Goal: Task Accomplishment & Management: Manage account settings

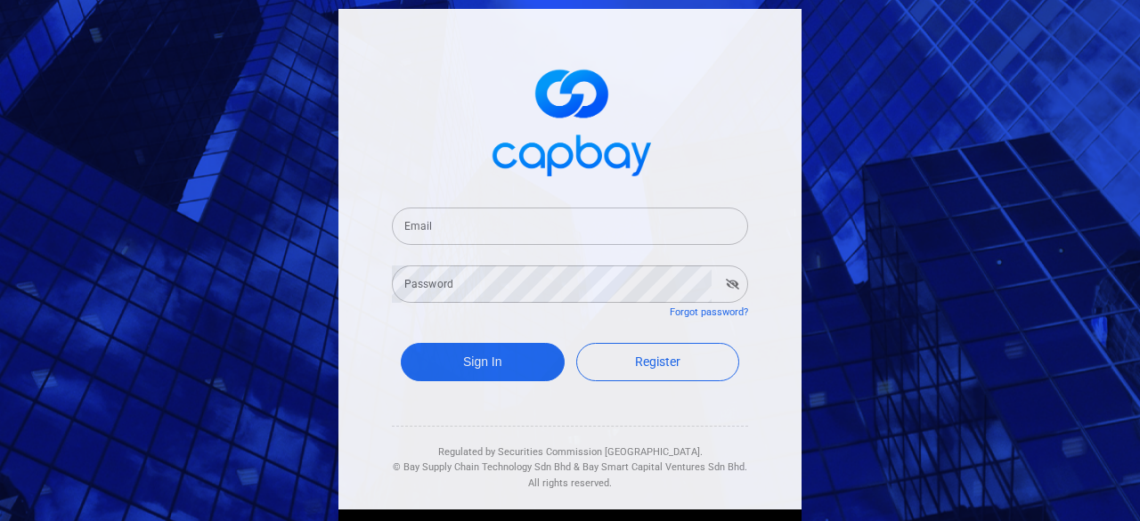
drag, startPoint x: 429, startPoint y: 220, endPoint x: 444, endPoint y: 219, distance: 14.3
click at [429, 220] on input "Email" at bounding box center [570, 226] width 356 height 37
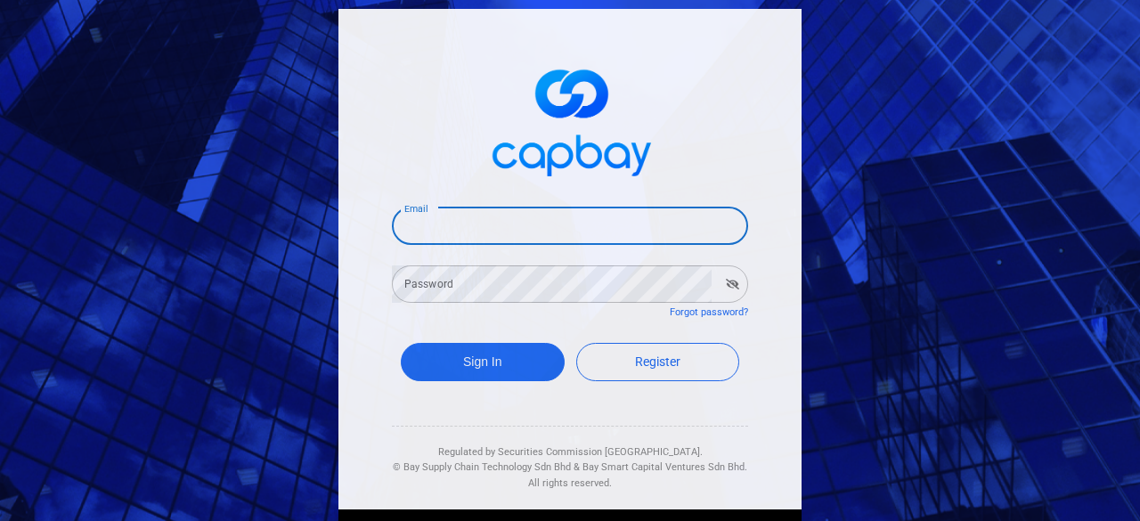
type input "[EMAIL_ADDRESS][DOMAIN_NAME]"
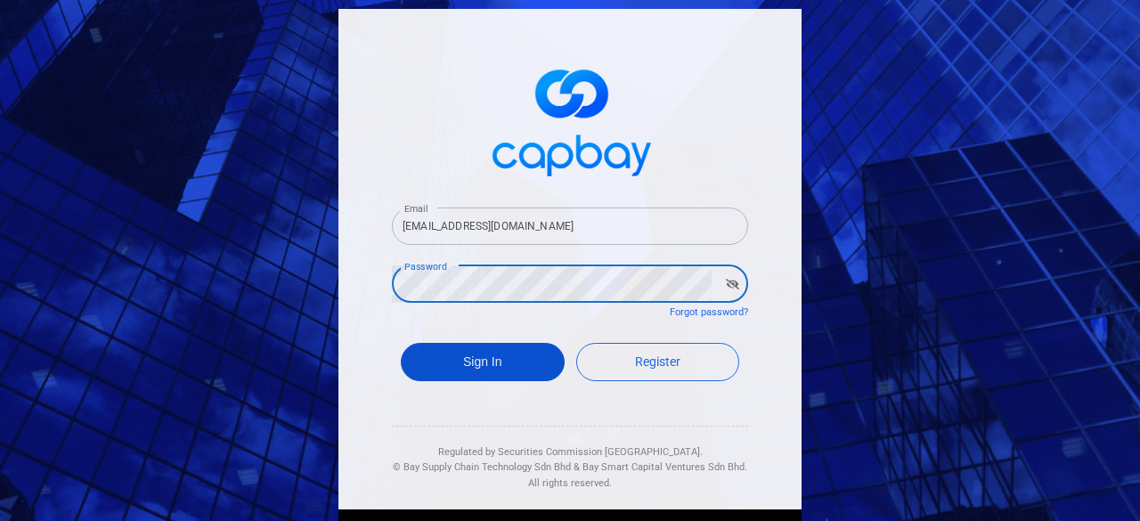
click at [470, 364] on button "Sign In" at bounding box center [483, 362] width 164 height 38
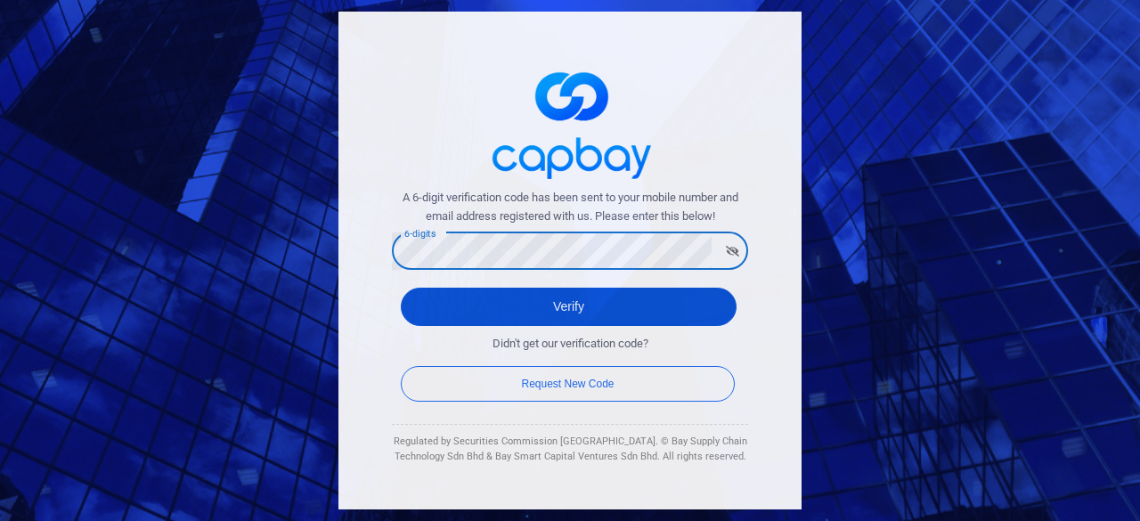
click at [565, 307] on button "Verify" at bounding box center [569, 307] width 336 height 38
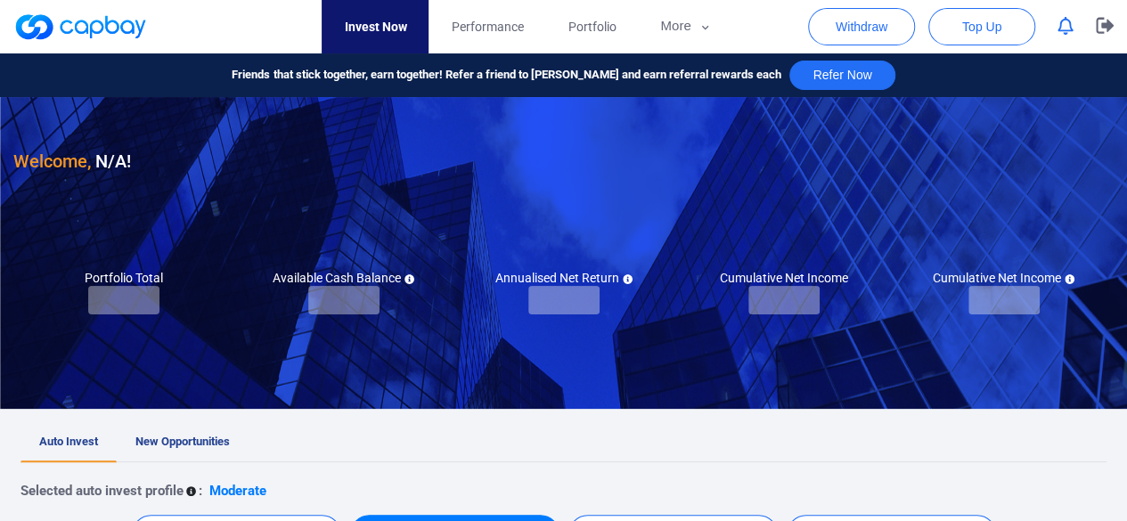
checkbox input "true"
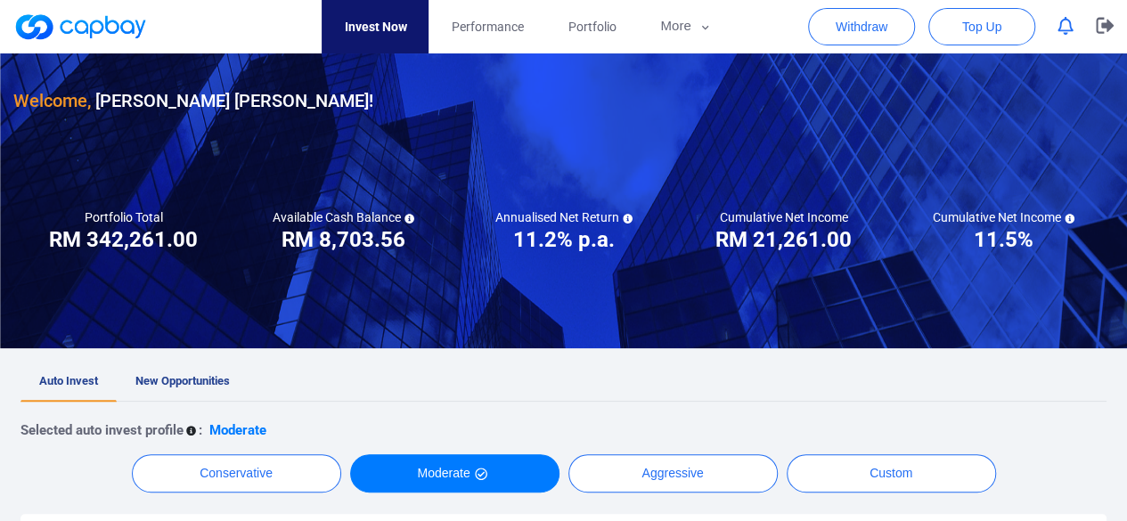
scroll to position [89, 0]
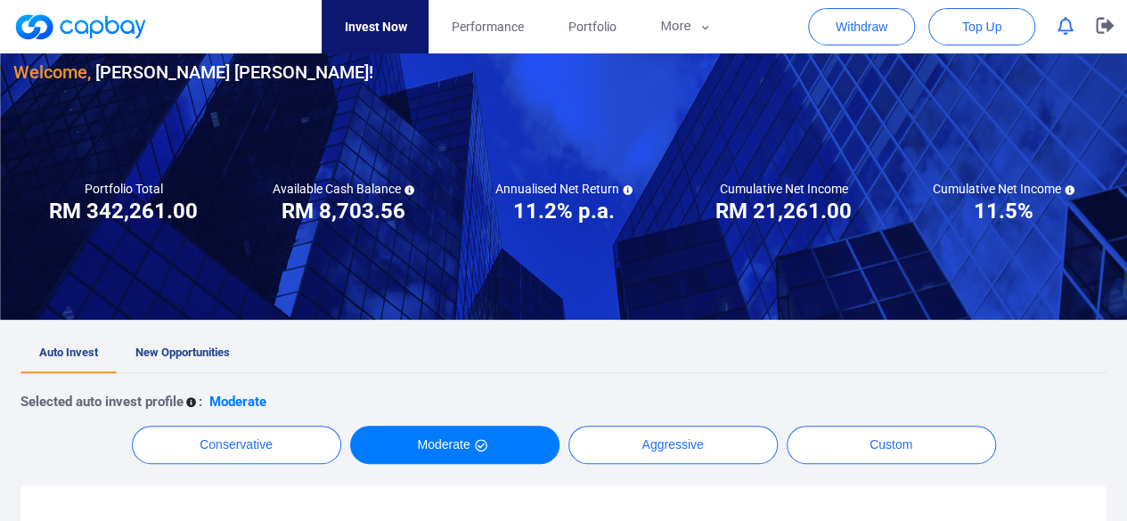
click at [198, 354] on span "New Opportunities" at bounding box center [182, 352] width 94 height 13
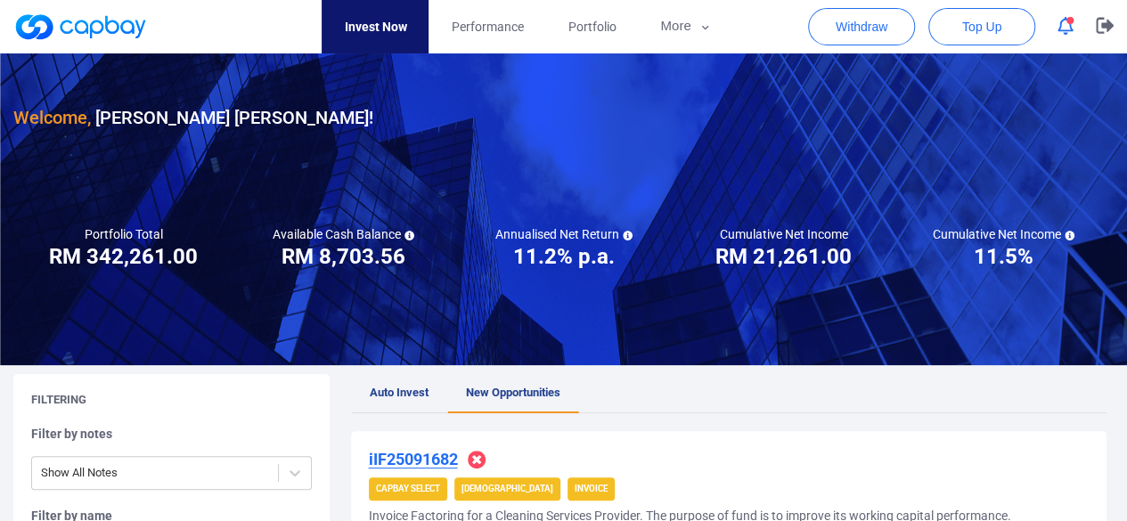
click at [392, 396] on span "Auto Invest" at bounding box center [399, 392] width 59 height 13
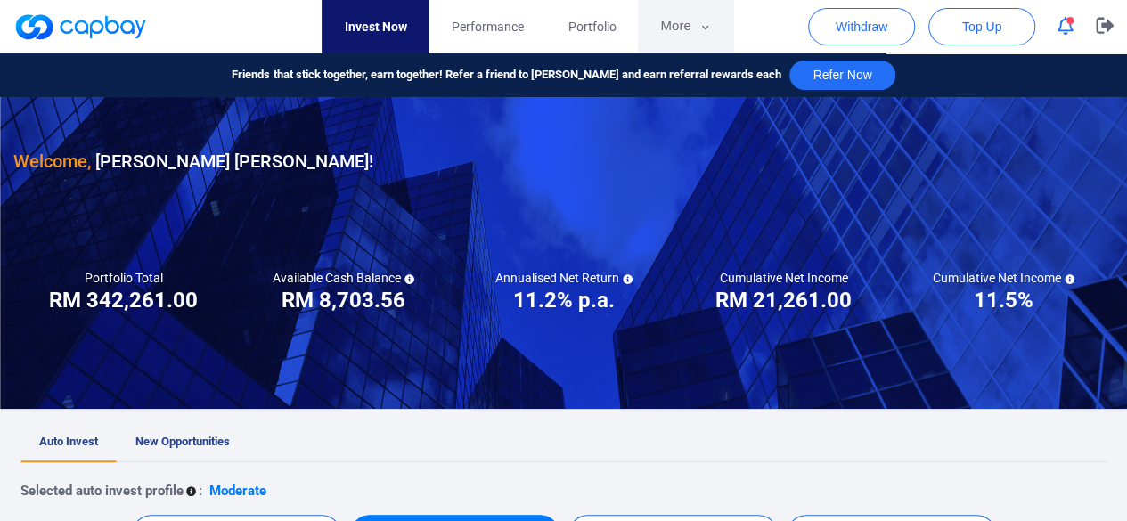
click at [680, 20] on button "More" at bounding box center [685, 26] width 95 height 53
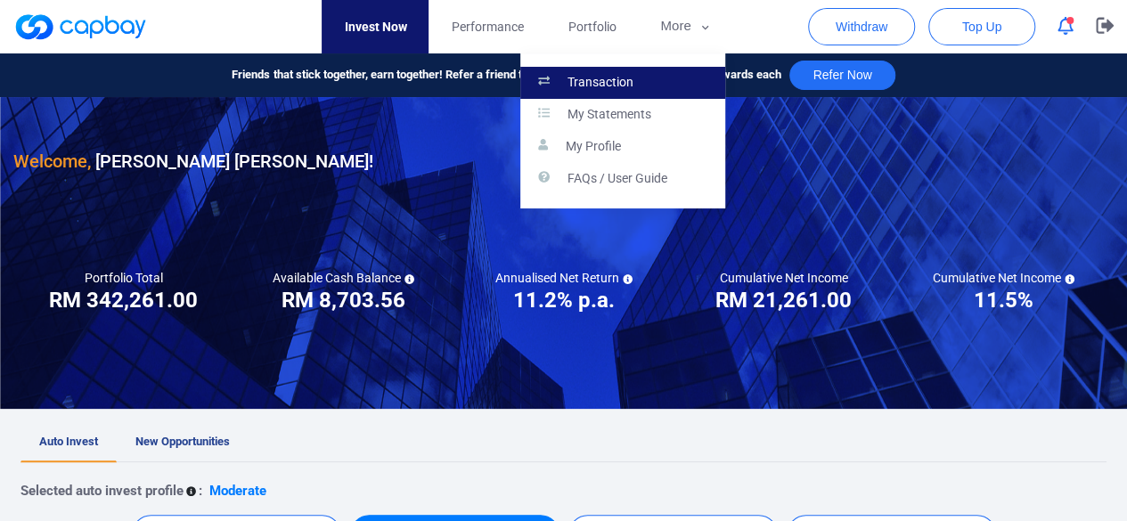
click at [632, 79] on link "Transaction" at bounding box center [622, 83] width 205 height 32
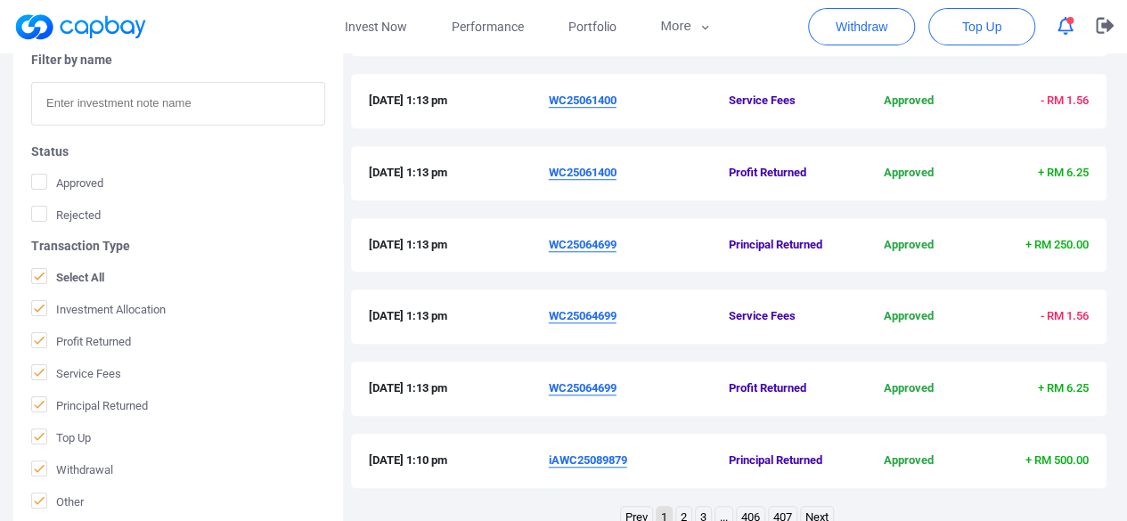
scroll to position [646, 0]
